Goal: Task Accomplishment & Management: Use online tool/utility

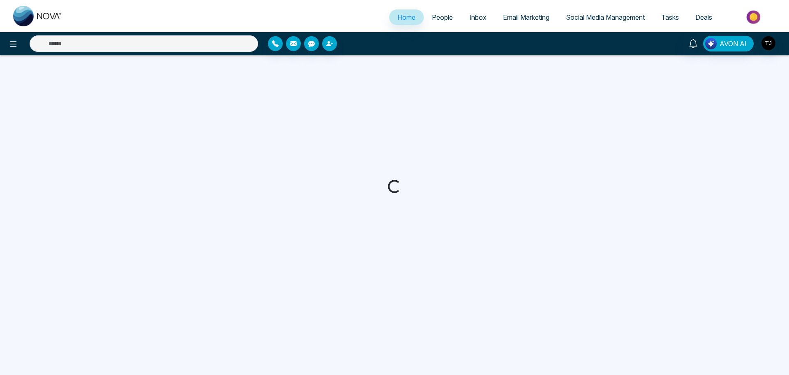
select select "*"
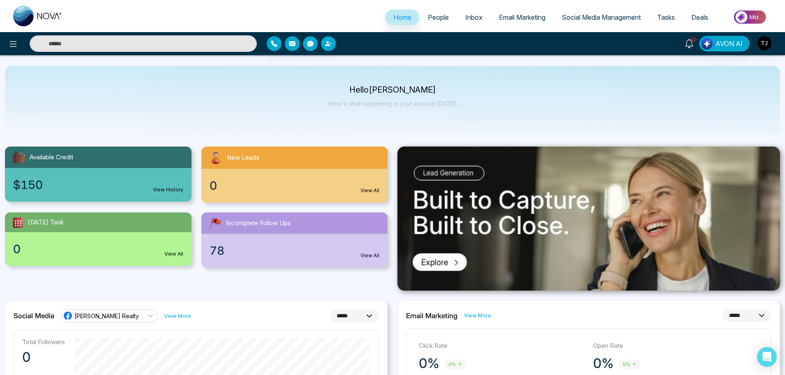
click at [521, 14] on span "Email Marketing" at bounding box center [522, 17] width 46 height 8
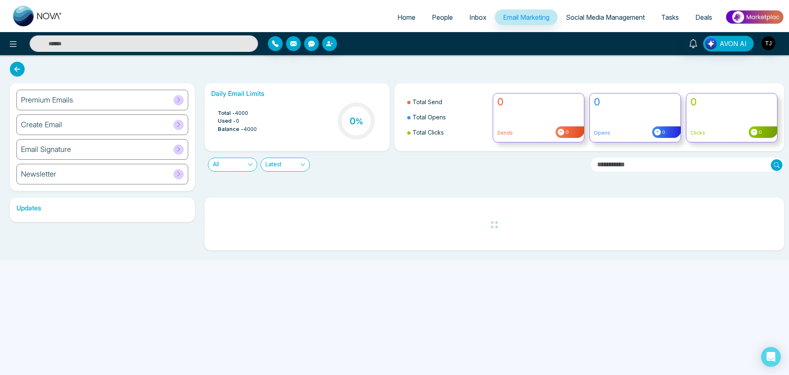
click at [95, 99] on div "Premium Emails" at bounding box center [102, 100] width 172 height 21
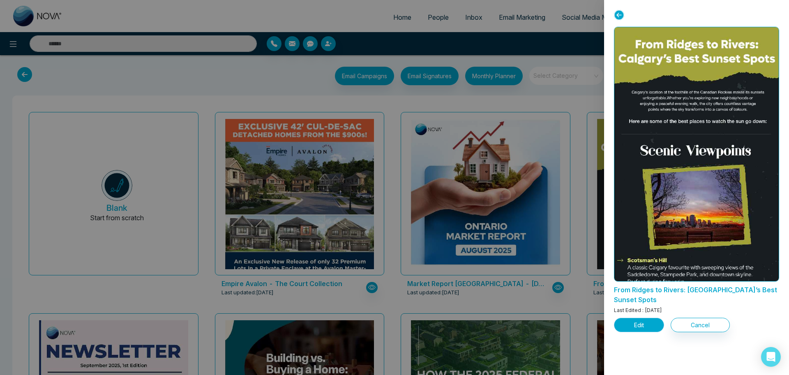
click at [633, 318] on button "Edit" at bounding box center [639, 324] width 50 height 14
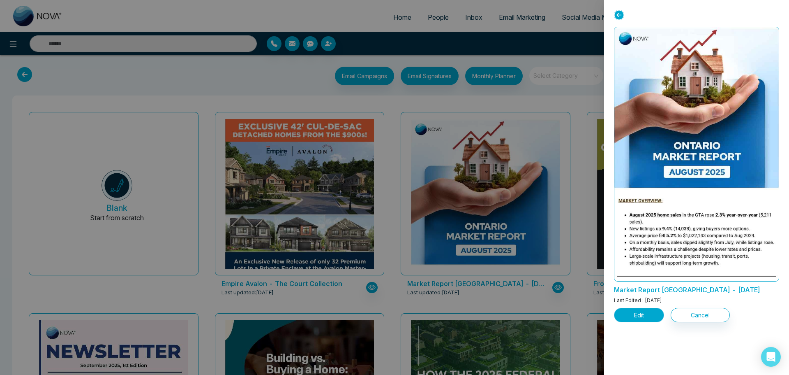
click at [634, 315] on button "Edit" at bounding box center [639, 315] width 50 height 14
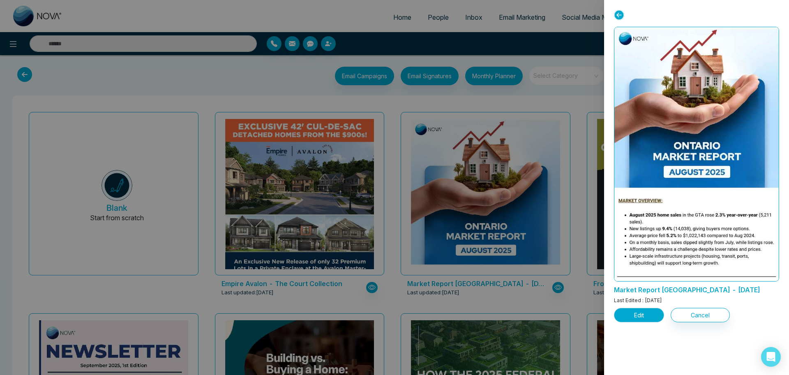
click at [641, 320] on button "Edit" at bounding box center [639, 315] width 50 height 14
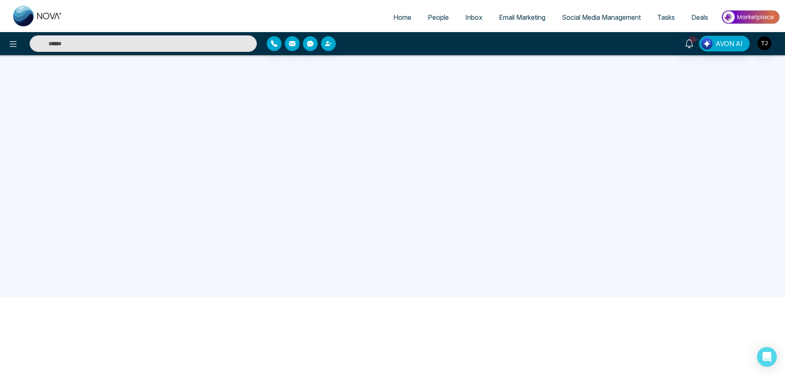
scroll to position [78, 0]
